Goal: Information Seeking & Learning: Learn about a topic

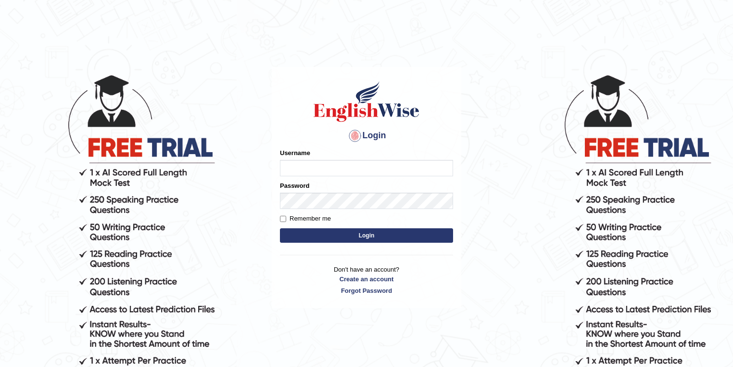
type input "manpreetk_parramatta"
drag, startPoint x: 381, startPoint y: 167, endPoint x: 285, endPoint y: 167, distance: 95.3
click at [264, 166] on body "Login Please fix the following errors: Username manpreetk_parramatta Password R…" at bounding box center [366, 220] width 733 height 367
type input "vanita_parramatta"
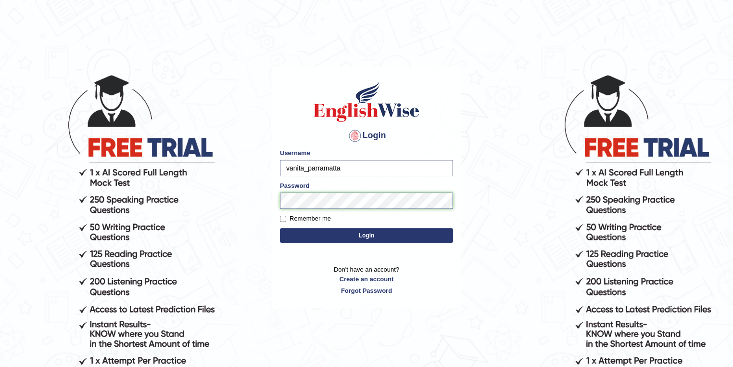
click at [235, 201] on body "Login Please fix the following errors: Username vanita_parramatta Password Reme…" at bounding box center [366, 220] width 733 height 367
click at [280, 228] on button "Login" at bounding box center [366, 235] width 173 height 14
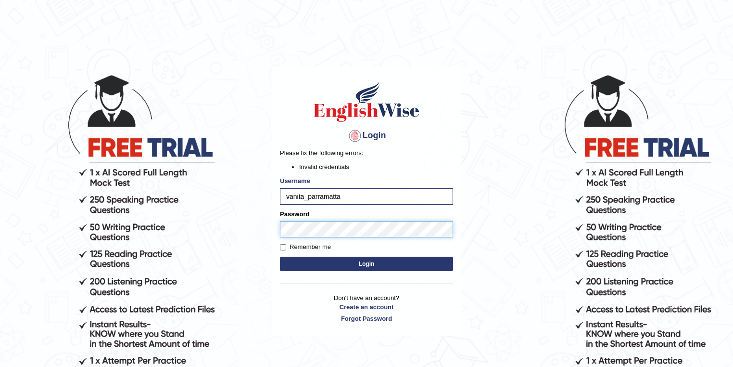
click at [264, 228] on body "Login Please fix the following errors: Invalid credentials Username vanita_parr…" at bounding box center [366, 220] width 733 height 367
click at [280, 256] on button "Login" at bounding box center [366, 263] width 173 height 14
click at [276, 230] on div "Login Please fix the following errors: Invalid credentials Username vanita_parr…" at bounding box center [367, 201] width 190 height 269
click at [280, 256] on button "Login" at bounding box center [366, 263] width 173 height 14
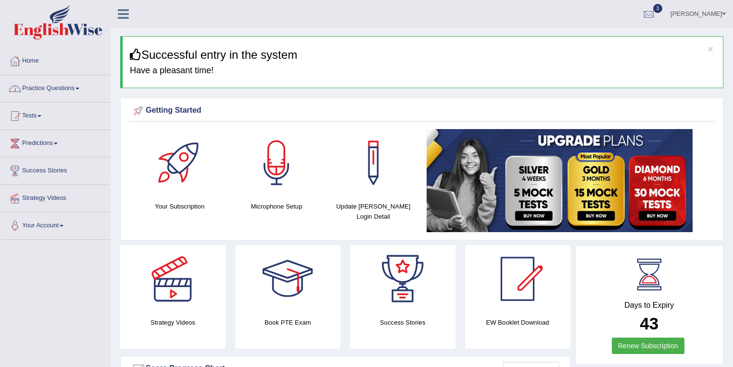
click at [57, 92] on link "Practice Questions" at bounding box center [55, 87] width 110 height 24
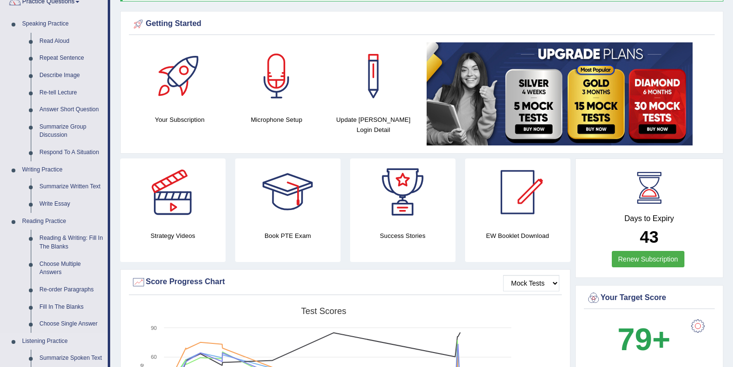
scroll to position [154, 0]
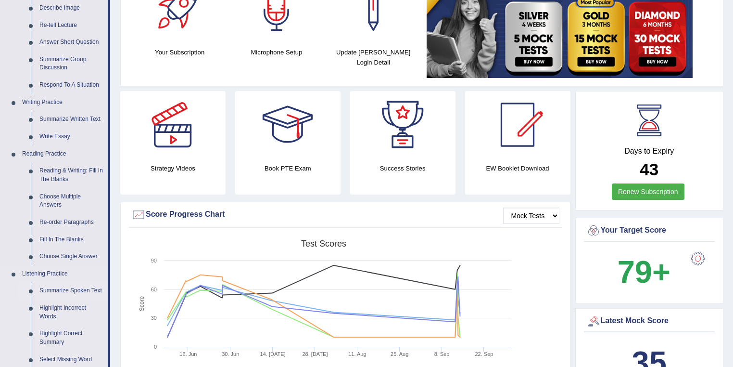
click at [60, 293] on link "Summarize Spoken Text" at bounding box center [71, 290] width 73 height 17
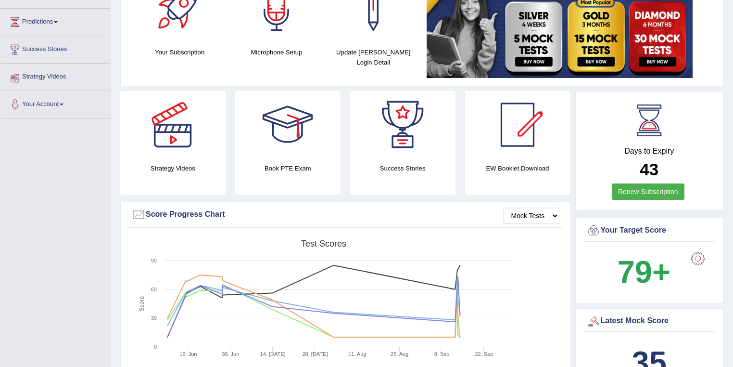
scroll to position [154, 0]
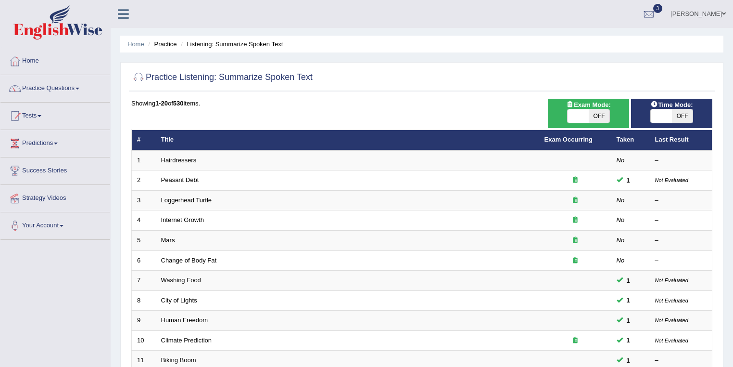
click at [183, 158] on link "Hairdressers" at bounding box center [179, 159] width 36 height 7
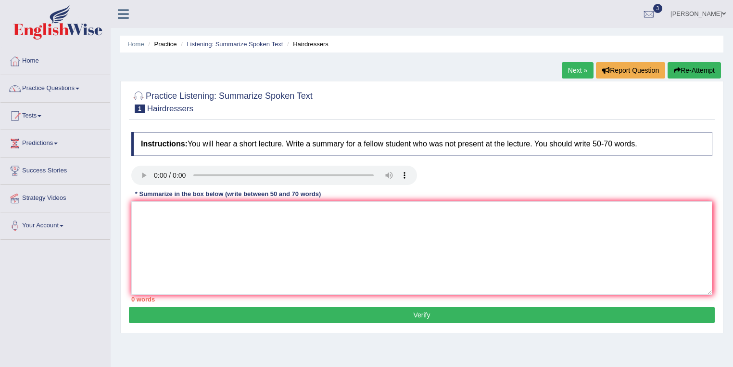
click at [573, 71] on link "Next »" at bounding box center [578, 70] width 32 height 16
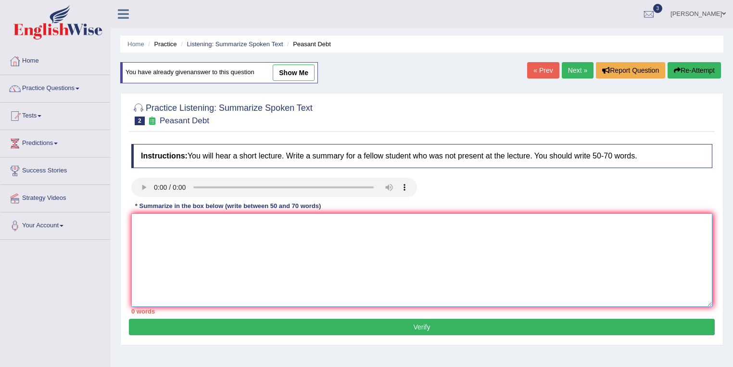
drag, startPoint x: 162, startPoint y: 283, endPoint x: 159, endPoint y: 261, distance: 22.3
click at [162, 280] on textarea at bounding box center [421, 259] width 581 height 93
type textarea "n"
click at [345, 326] on button "Verify" at bounding box center [422, 327] width 586 height 16
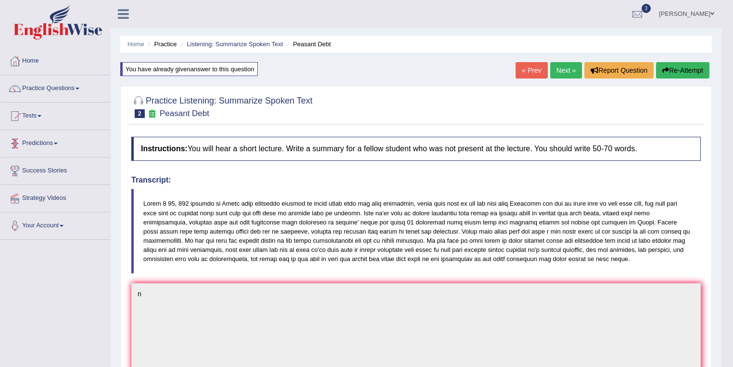
click at [681, 73] on button "Re-Attempt" at bounding box center [682, 70] width 53 height 16
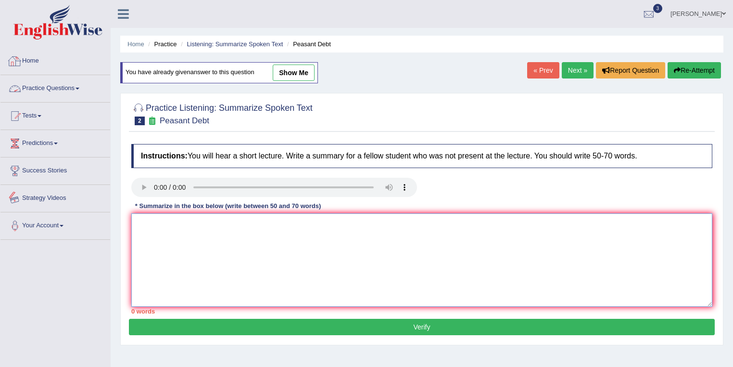
click at [256, 239] on textarea at bounding box center [421, 259] width 581 height 93
type textarea "tHebs mklm, m, hiu ,mjh io j lkop k l"
click at [52, 94] on link "Practice Questions" at bounding box center [55, 87] width 110 height 24
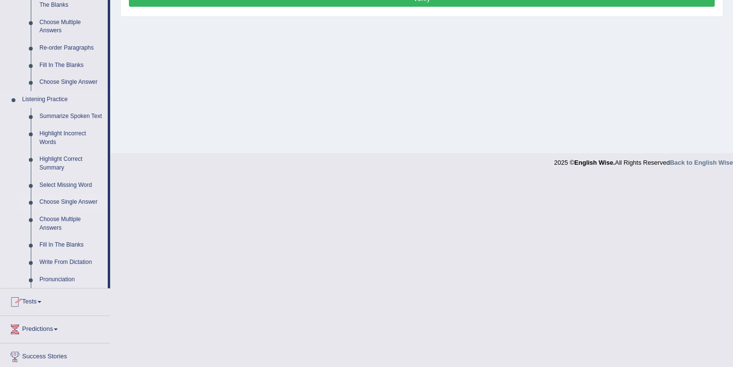
scroll to position [359, 0]
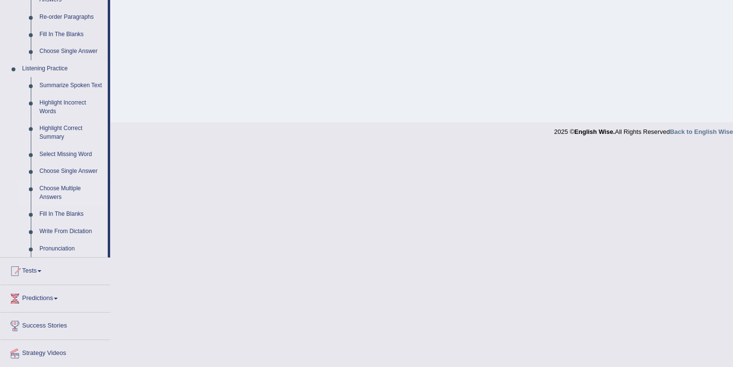
click at [66, 192] on link "Choose Multiple Answers" at bounding box center [71, 193] width 73 height 26
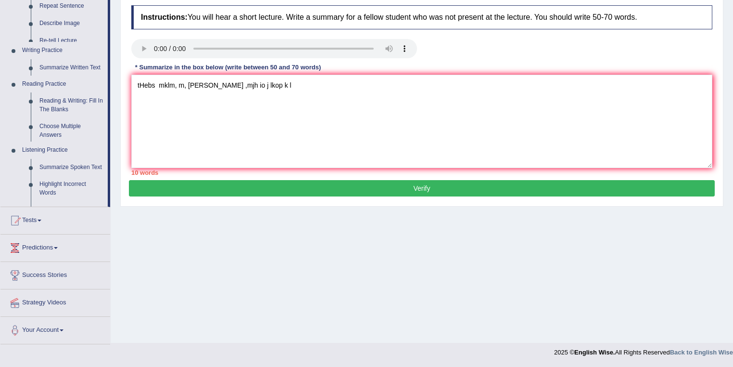
scroll to position [139, 0]
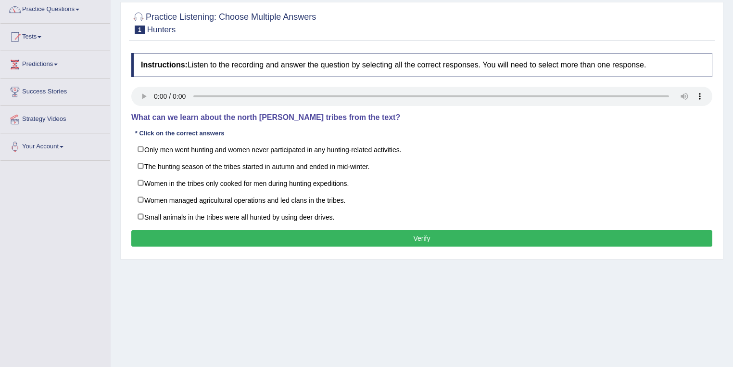
scroll to position [89, 0]
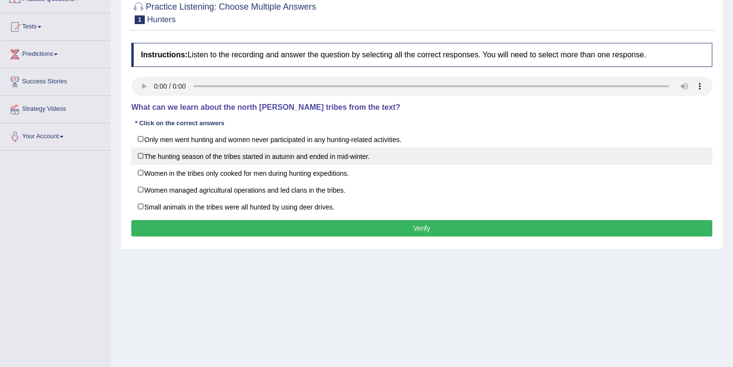
click at [137, 157] on label "The hunting season of the tribes started in autumn and ended in mid-winter." at bounding box center [421, 155] width 581 height 17
checkbox input "true"
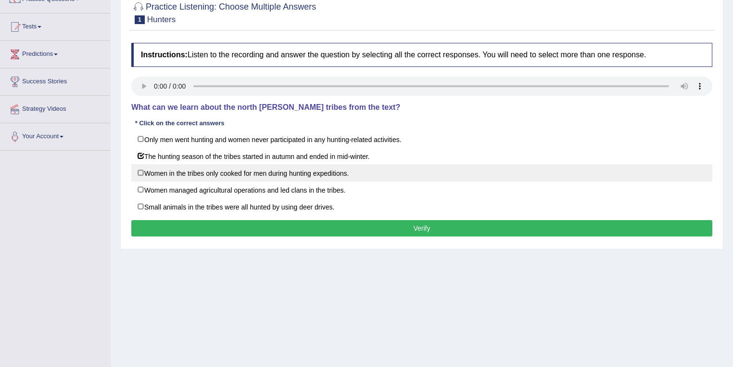
click at [137, 165] on label "Women in the tribes only cooked for men during hunting expeditions." at bounding box center [421, 172] width 581 height 17
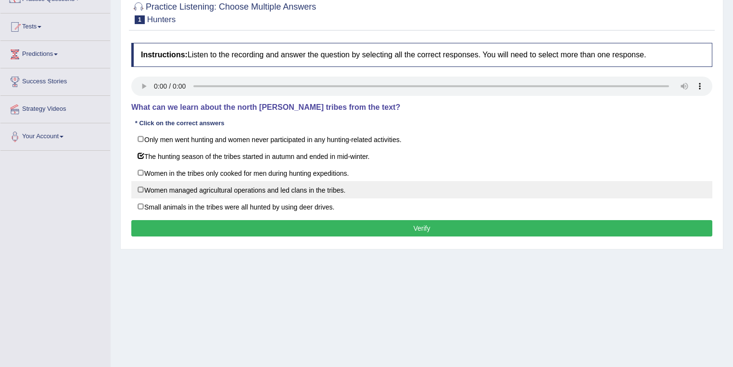
checkbox input "true"
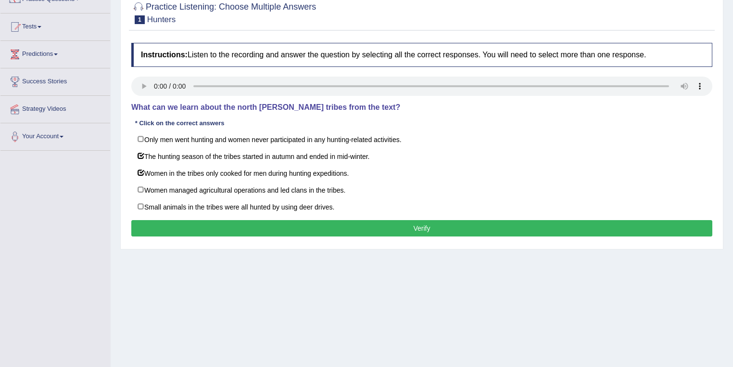
click at [706, 271] on div "Home Practice Listening: Choose Multiple Answers Hunters Next » Report Question…" at bounding box center [422, 151] width 623 height 481
click at [437, 227] on button "Verify" at bounding box center [421, 228] width 581 height 16
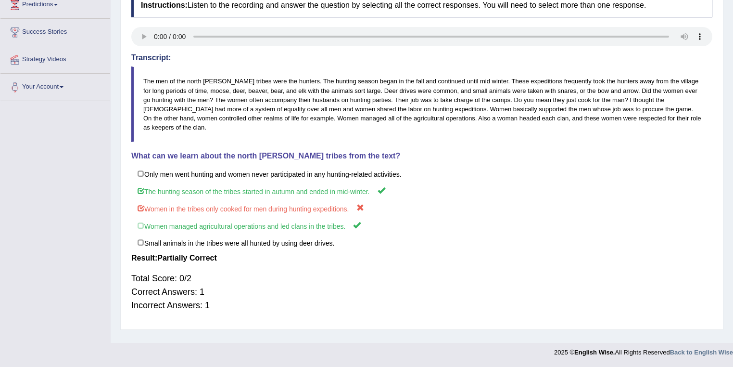
scroll to position [0, 0]
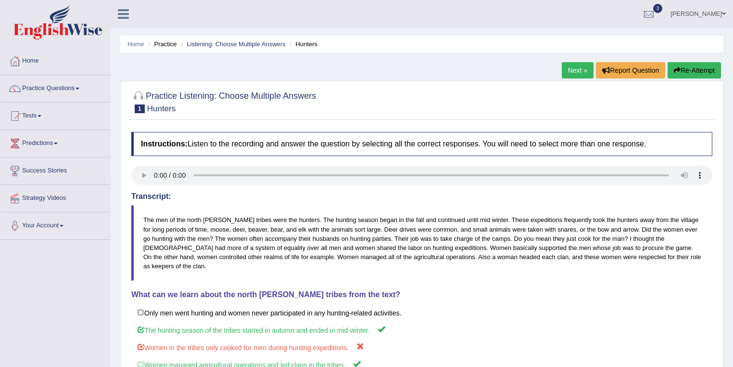
click at [681, 73] on button "Re-Attempt" at bounding box center [694, 70] width 53 height 16
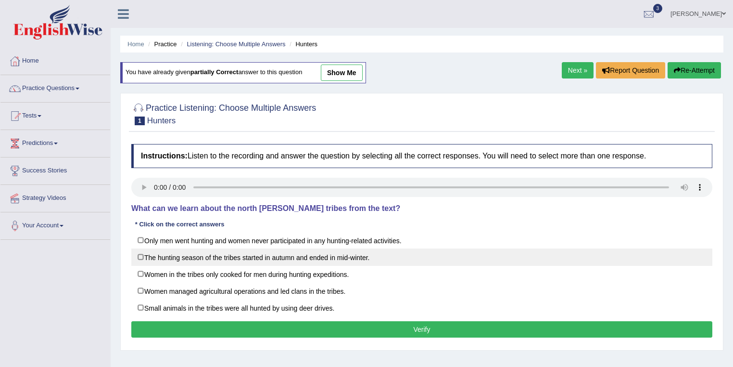
click at [144, 256] on label "The hunting season of the tribes started in autumn and ended in mid-winter." at bounding box center [421, 256] width 581 height 17
checkbox input "true"
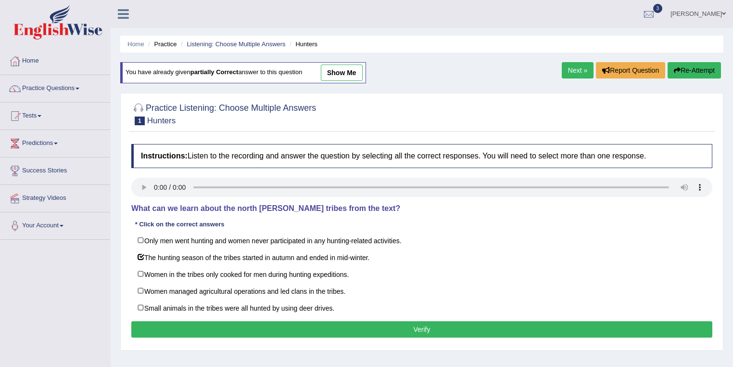
click at [398, 326] on button "Verify" at bounding box center [421, 329] width 581 height 16
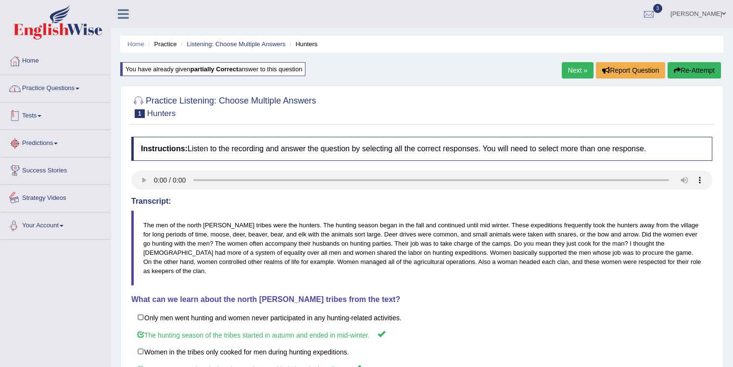
click at [59, 87] on link "Practice Questions" at bounding box center [55, 87] width 110 height 24
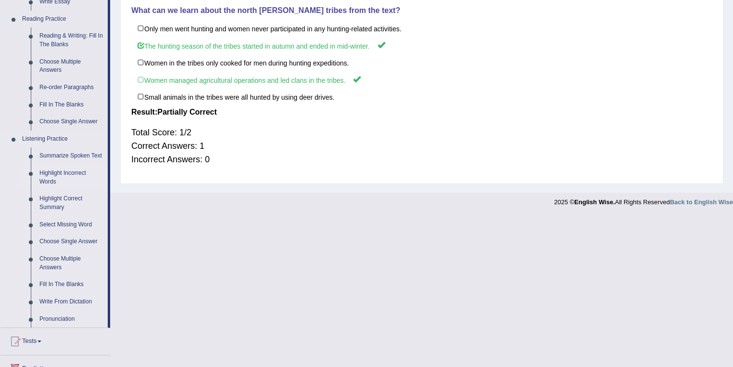
scroll to position [359, 0]
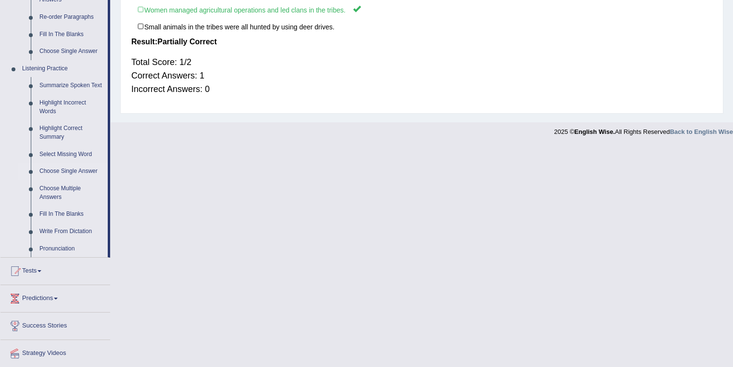
click at [60, 174] on link "Choose Single Answer" at bounding box center [71, 171] width 73 height 17
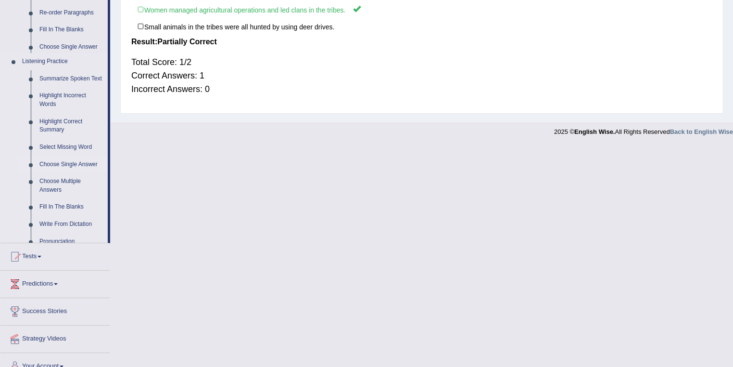
scroll to position [175, 0]
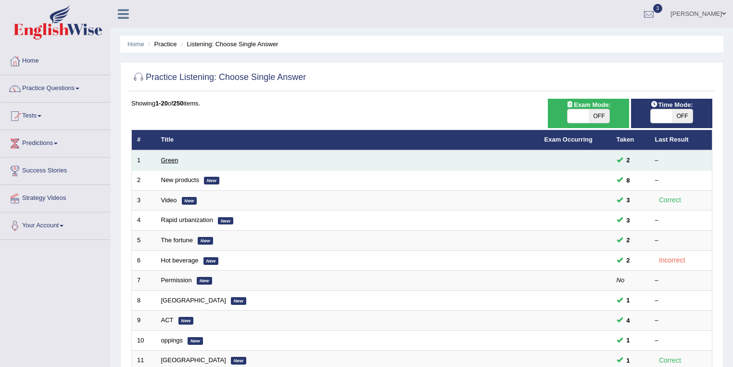
click at [166, 161] on link "Green" at bounding box center [169, 159] width 17 height 7
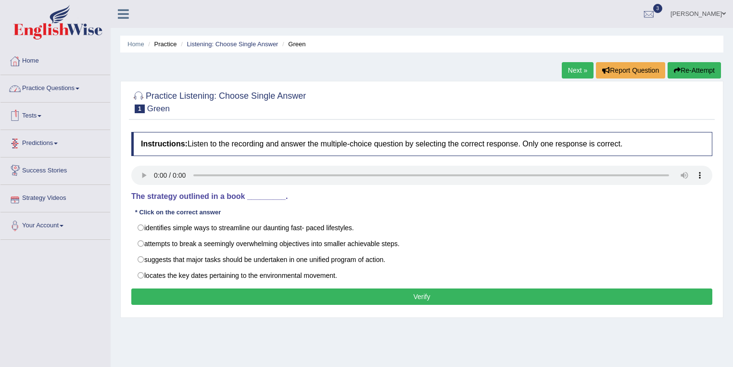
click at [51, 97] on link "Practice Questions" at bounding box center [55, 87] width 110 height 24
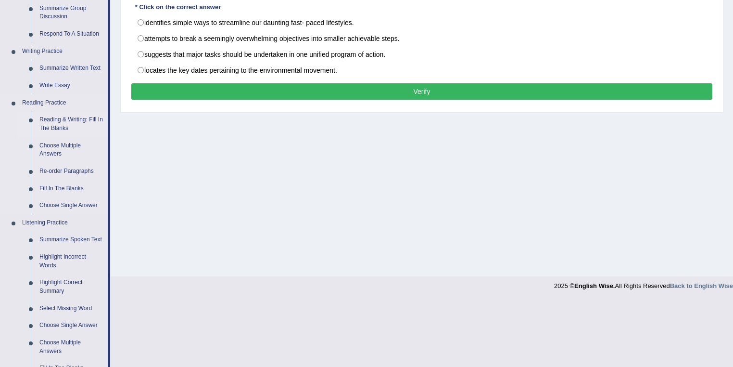
scroll to position [359, 0]
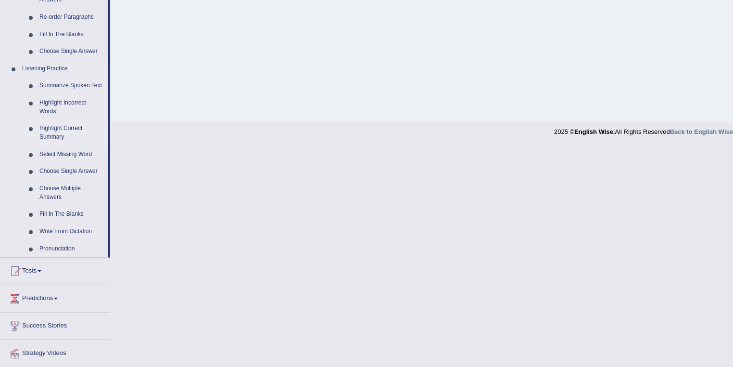
click at [59, 137] on link "Highlight Correct Summary" at bounding box center [71, 133] width 73 height 26
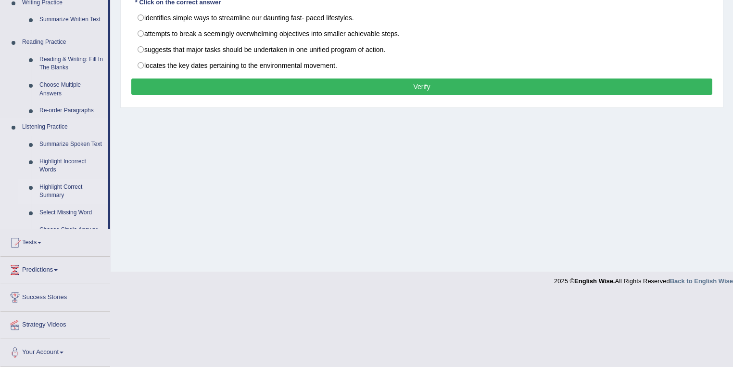
scroll to position [139, 0]
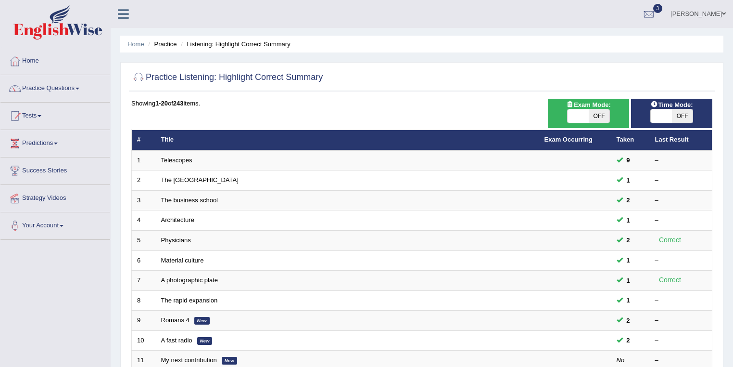
click at [182, 160] on link "Telescopes" at bounding box center [176, 159] width 31 height 7
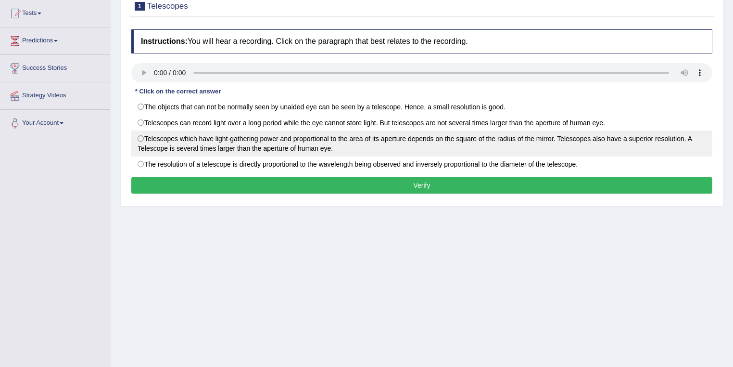
click at [141, 141] on label "Telescopes which have light-gathering power and proportional to the area of its…" at bounding box center [421, 143] width 581 height 26
radio input "true"
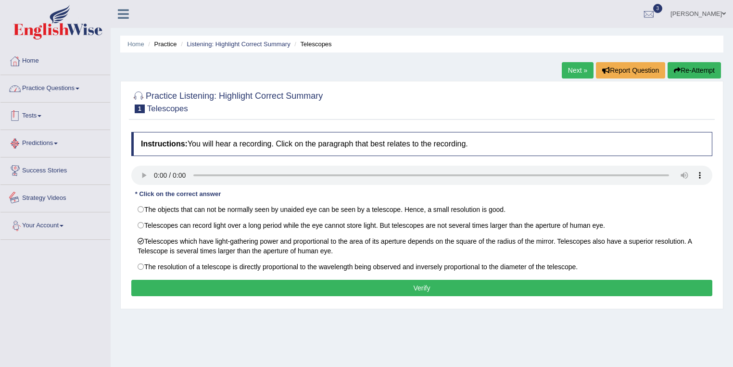
click at [69, 89] on link "Practice Questions" at bounding box center [55, 87] width 110 height 24
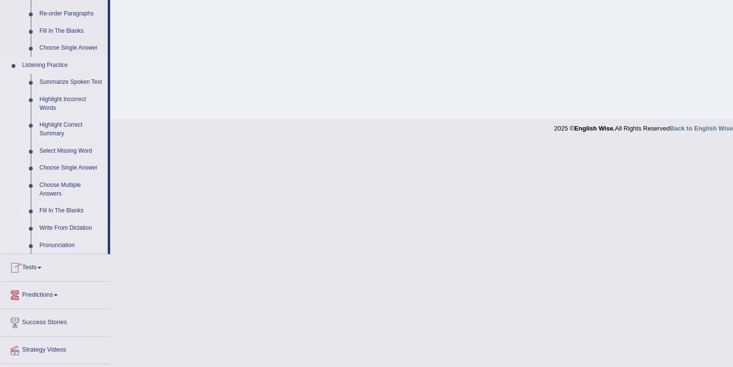
scroll to position [386, 0]
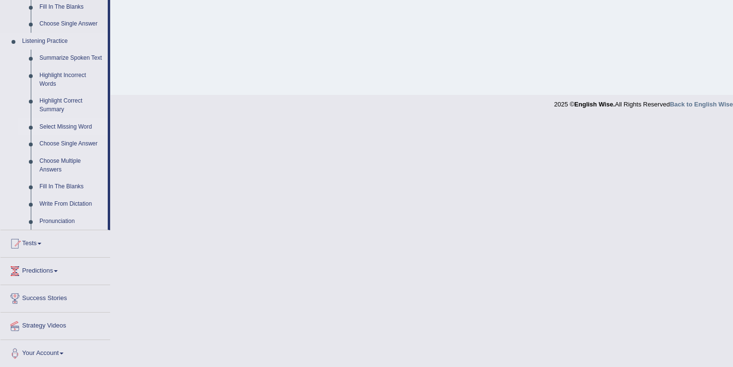
click at [66, 129] on link "Select Missing Word" at bounding box center [71, 126] width 73 height 17
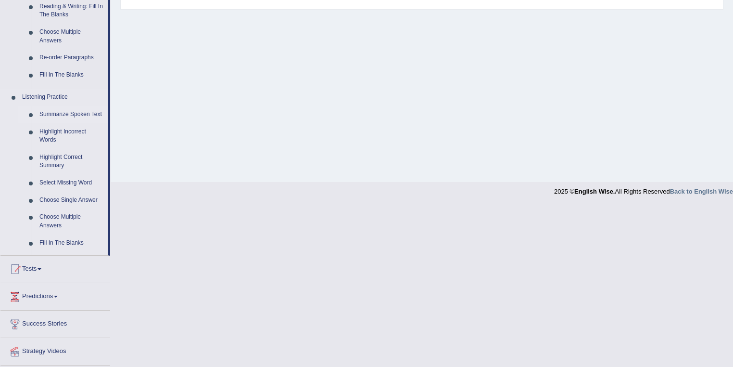
scroll to position [139, 0]
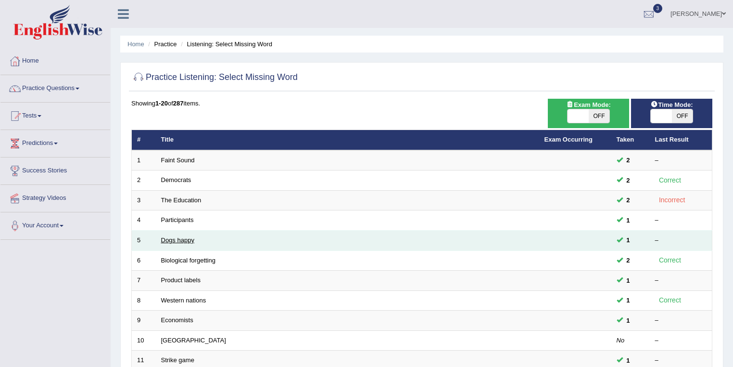
click at [177, 243] on td "Dogs happy" at bounding box center [348, 240] width 384 height 20
click at [179, 241] on link "Dogs happy" at bounding box center [177, 239] width 33 height 7
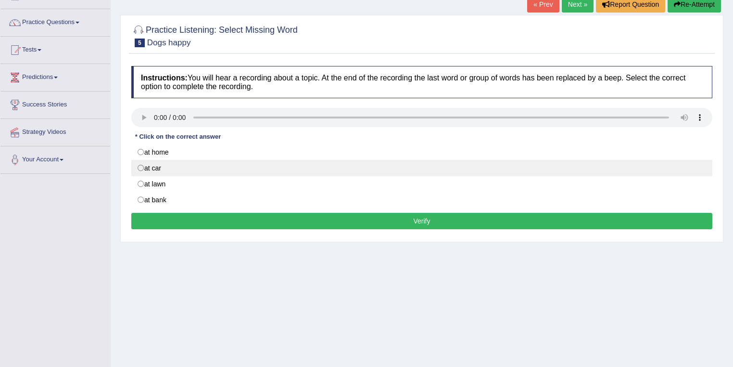
scroll to position [51, 0]
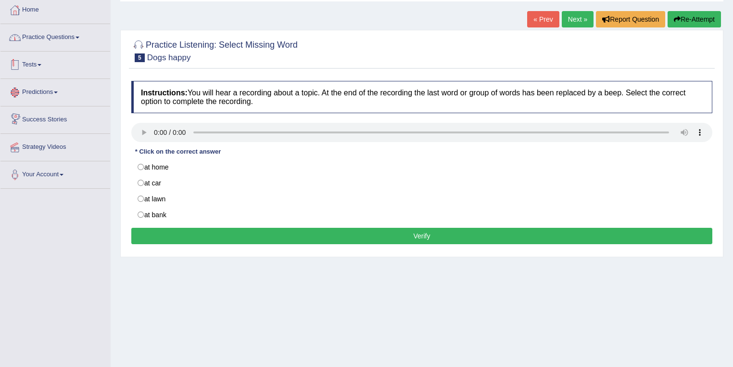
click at [58, 39] on link "Practice Questions" at bounding box center [55, 36] width 110 height 24
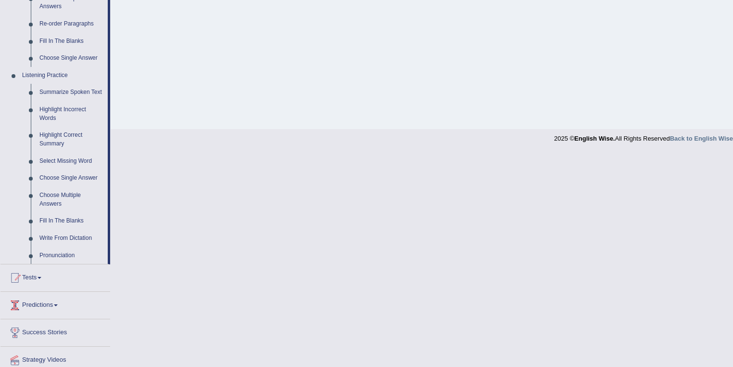
scroll to position [386, 0]
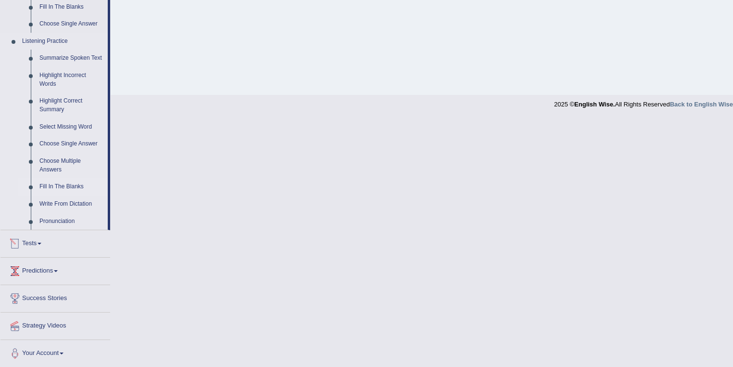
click at [77, 187] on link "Fill In The Blanks" at bounding box center [71, 186] width 73 height 17
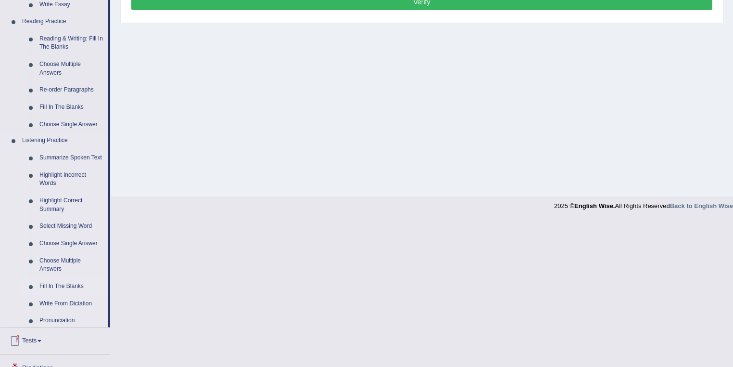
scroll to position [139, 0]
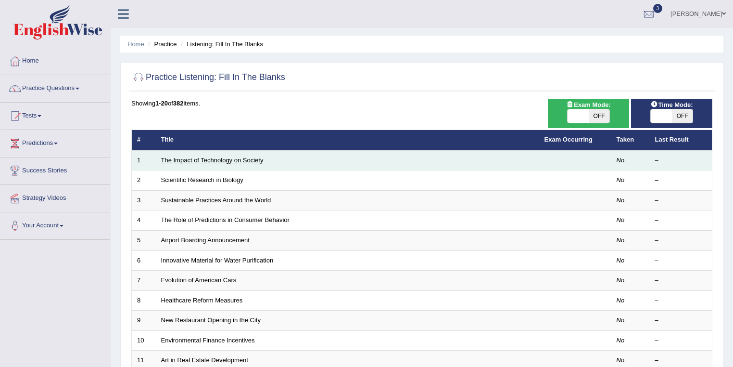
click at [223, 159] on link "The Impact of Technology on Society" at bounding box center [212, 159] width 102 height 7
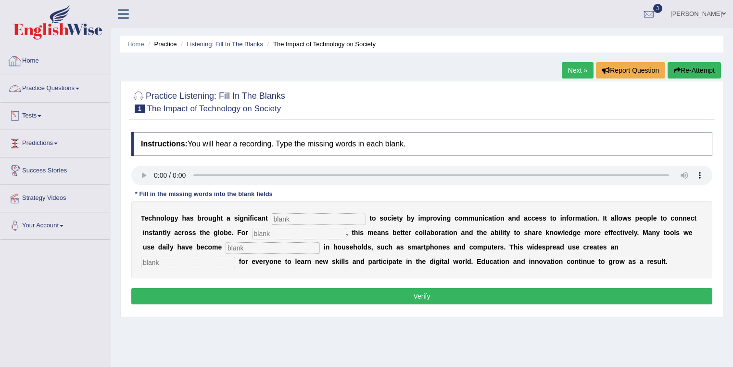
click at [34, 85] on link "Practice Questions" at bounding box center [55, 87] width 110 height 24
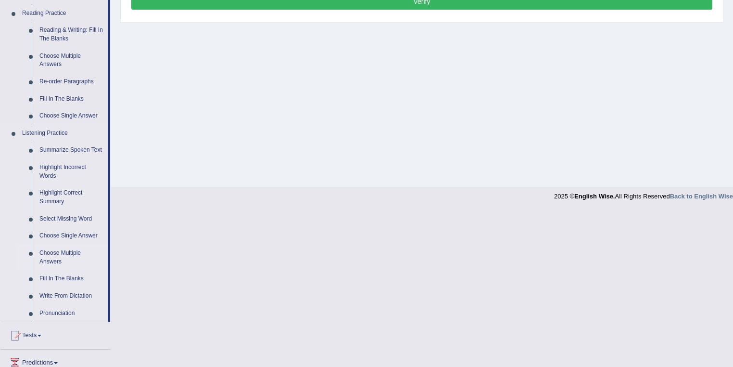
scroll to position [308, 0]
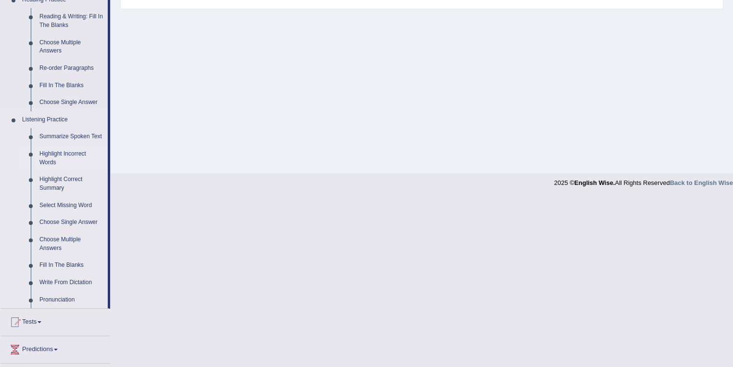
click at [70, 159] on link "Highlight Incorrect Words" at bounding box center [71, 158] width 73 height 26
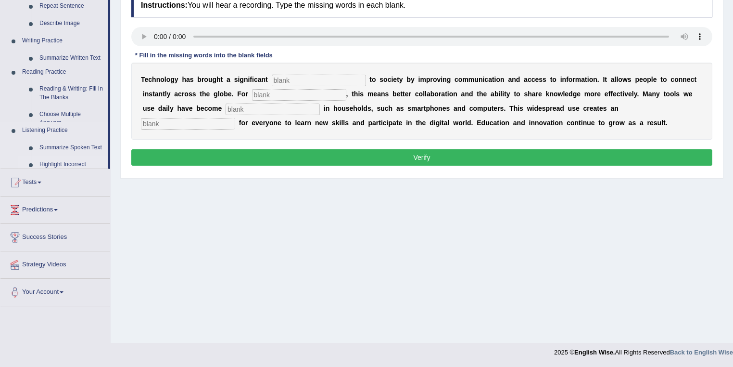
scroll to position [139, 0]
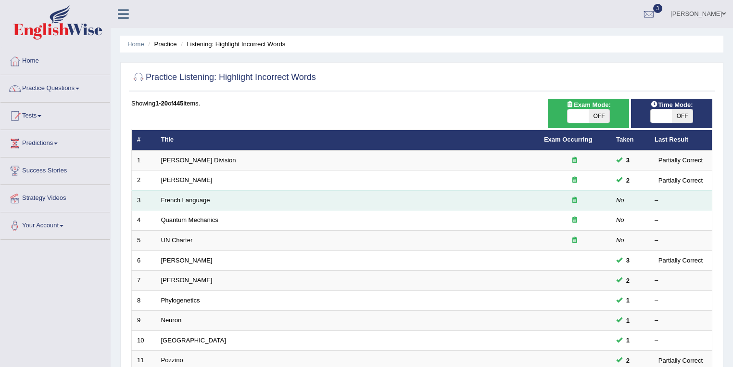
click at [187, 201] on link "French Language" at bounding box center [185, 199] width 49 height 7
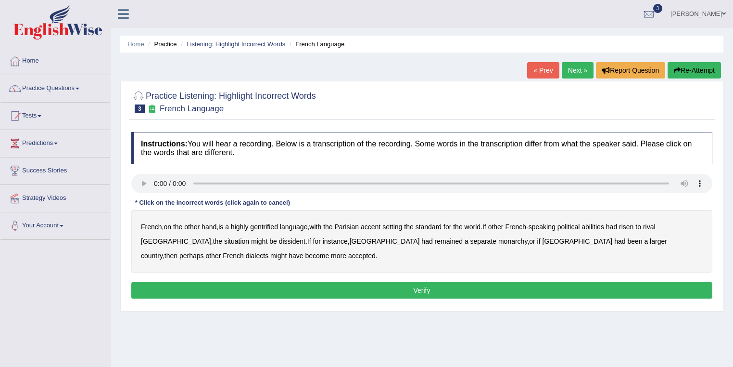
click at [267, 228] on b "gentrified" at bounding box center [264, 227] width 28 height 8
click at [594, 229] on b "abilities" at bounding box center [593, 227] width 23 height 8
click at [279, 240] on b "dissident" at bounding box center [292, 241] width 26 height 8
click at [499, 243] on b "monarchy" at bounding box center [513, 241] width 29 height 8
click at [269, 227] on b "gentrified" at bounding box center [264, 227] width 28 height 8
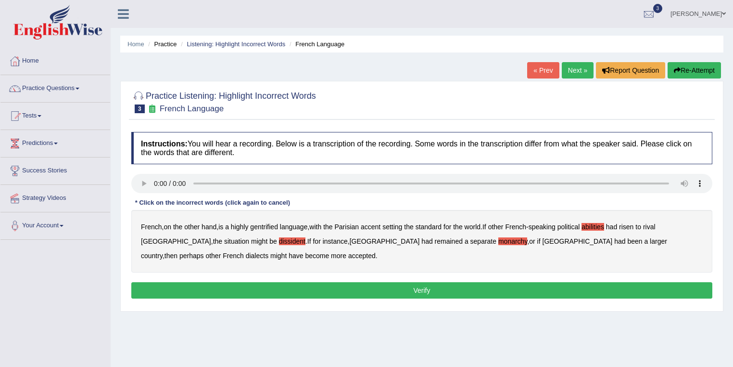
click at [271, 225] on b "gentrified" at bounding box center [264, 227] width 28 height 8
click at [543, 239] on b "[GEOGRAPHIC_DATA]" at bounding box center [578, 241] width 70 height 8
click at [351, 223] on b "Parisian" at bounding box center [347, 227] width 25 height 8
click at [204, 252] on b "perhaps" at bounding box center [191, 256] width 25 height 8
drag, startPoint x: 416, startPoint y: 287, endPoint x: 410, endPoint y: 286, distance: 5.9
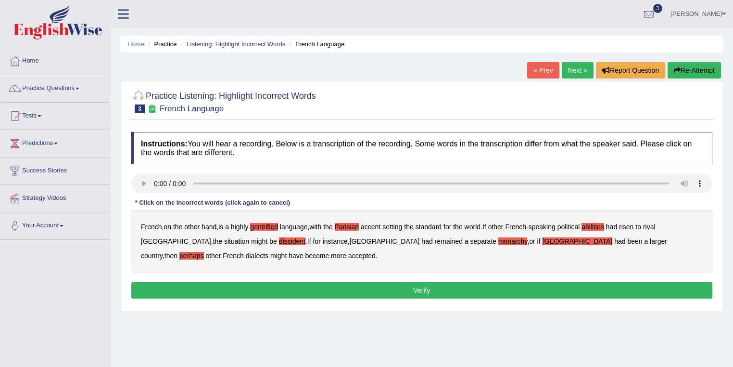
click at [414, 286] on button "Verify" at bounding box center [421, 290] width 581 height 16
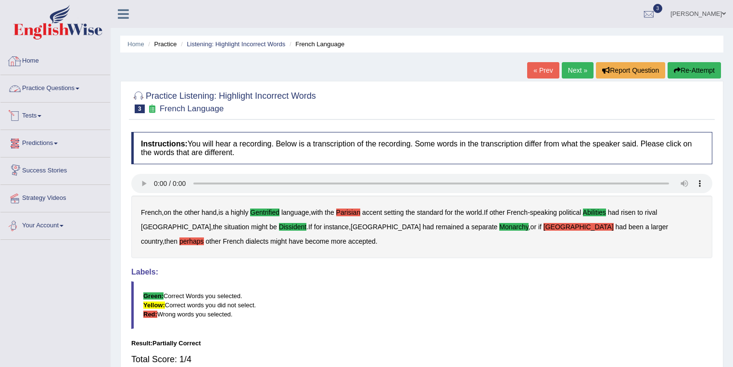
drag, startPoint x: 39, startPoint y: 93, endPoint x: 39, endPoint y: 88, distance: 4.8
click at [38, 93] on link "Practice Questions" at bounding box center [55, 87] width 110 height 24
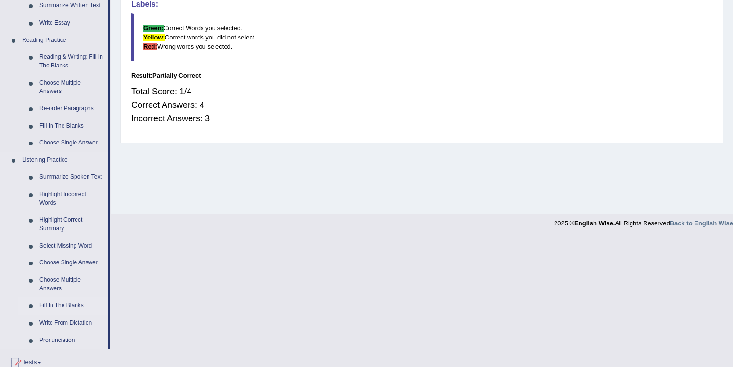
scroll to position [359, 0]
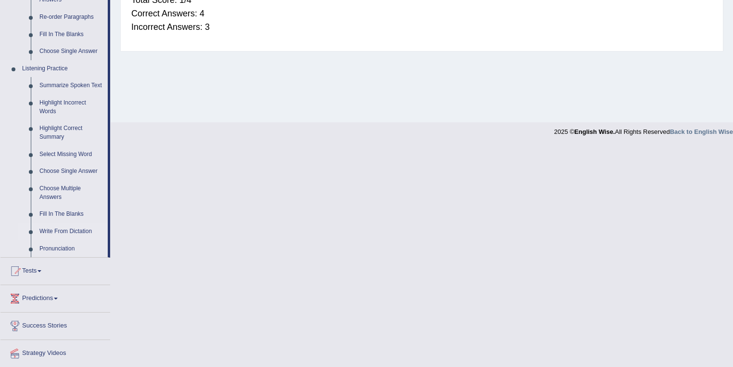
click at [56, 233] on link "Write From Dictation" at bounding box center [71, 231] width 73 height 17
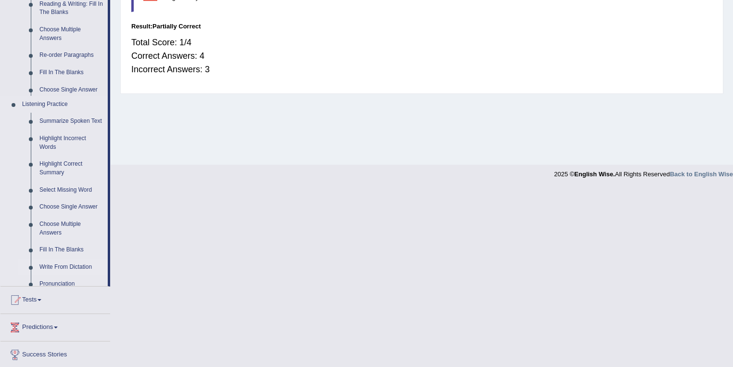
scroll to position [139, 0]
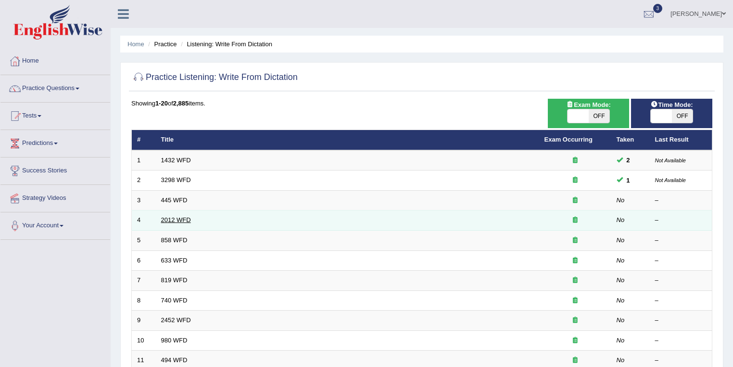
click at [178, 217] on link "2012 WFD" at bounding box center [176, 219] width 30 height 7
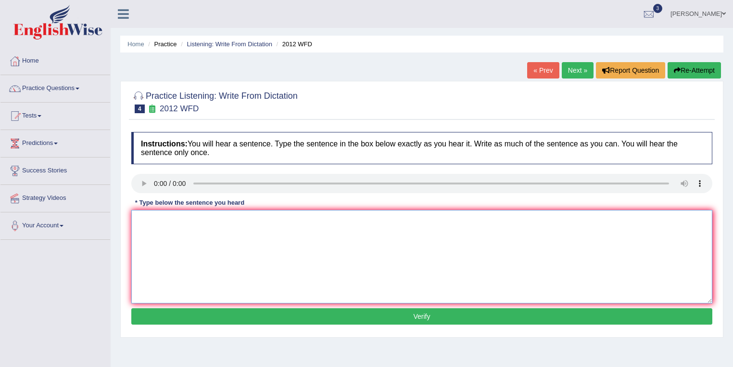
drag, startPoint x: 283, startPoint y: 233, endPoint x: 275, endPoint y: 232, distance: 7.8
click at [277, 233] on textarea at bounding box center [421, 256] width 581 height 93
click at [130, 185] on div "Instructions: You will hear a sentence. Type the sentence in the box below exac…" at bounding box center [422, 229] width 586 height 205
click at [231, 236] on textarea at bounding box center [421, 256] width 581 height 93
click at [146, 218] on textarea "THere is a great deal of debate on [PERSON_NAME] yopic." at bounding box center [421, 256] width 581 height 93
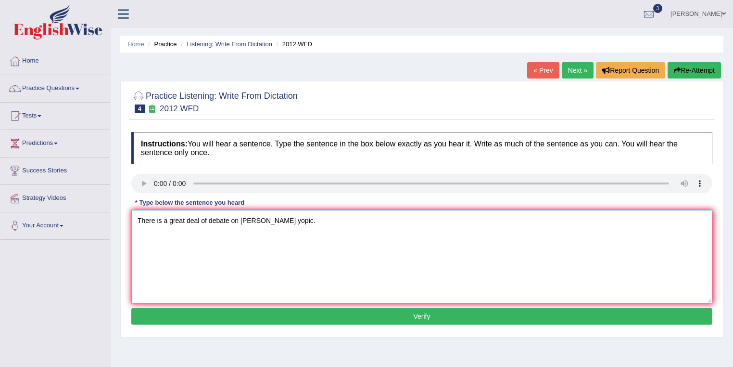
click at [248, 220] on textarea "There is a great deal of debate on [PERSON_NAME] yopic." at bounding box center [421, 256] width 581 height 93
click at [256, 222] on textarea "There is a great deal of debate on this yopic." at bounding box center [421, 256] width 581 height 93
click at [273, 218] on textarea "There is a great deal of debate on this topic." at bounding box center [421, 256] width 581 height 93
click at [137, 219] on textarea "There is a great deal of debate on this topic." at bounding box center [421, 256] width 581 height 93
click at [155, 220] on textarea "There is a great deal of debate on this topic." at bounding box center [421, 256] width 581 height 93
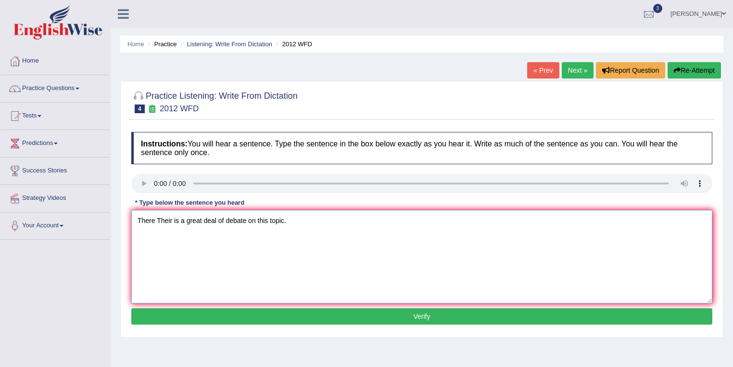
click at [181, 222] on textarea "There Their is a great deal of debate on this topic." at bounding box center [421, 256] width 581 height 93
click at [227, 219] on textarea "There Their is are was were a great deal of debate on this topic." at bounding box center [421, 256] width 581 height 93
click at [277, 218] on textarea "There Their is are was were a n the great deal of debate on this topic." at bounding box center [421, 256] width 581 height 93
click at [300, 220] on textarea "There Their is are was were a n the great deal dels of debate on this topic." at bounding box center [421, 256] width 581 height 93
click at [298, 220] on textarea "There Their is are was were a n the great deal dels of debate on this topic." at bounding box center [421, 256] width 581 height 93
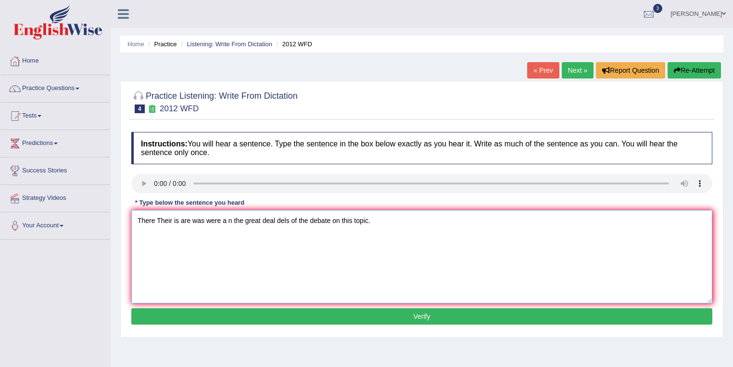
click at [355, 219] on textarea "There Their is are was were a n the great deal dels of the debate on this topic." at bounding box center [421, 256] width 581 height 93
type textarea "There Their is are was were a n the great deal dels of the debate on this these…"
click at [387, 319] on button "Verify" at bounding box center [421, 316] width 581 height 16
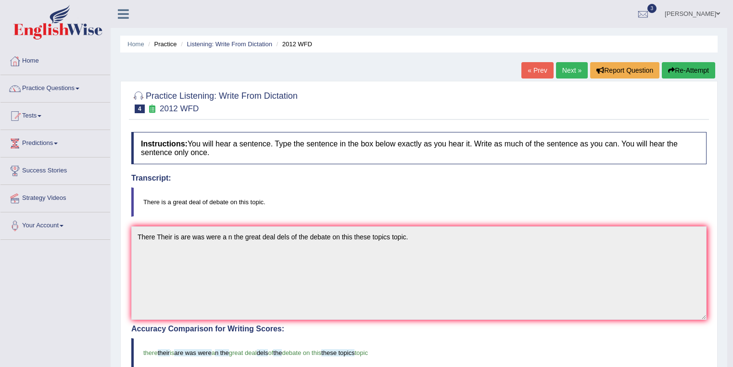
click at [703, 18] on link "Vanita Hans" at bounding box center [693, 12] width 70 height 25
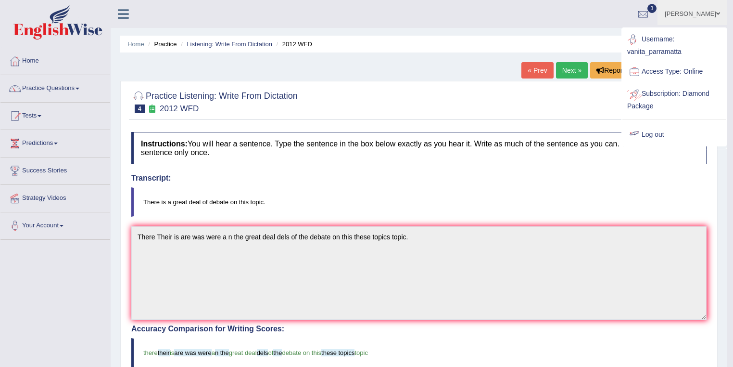
click at [647, 132] on link "Log out" at bounding box center [675, 135] width 104 height 22
